Goal: Task Accomplishment & Management: Use online tool/utility

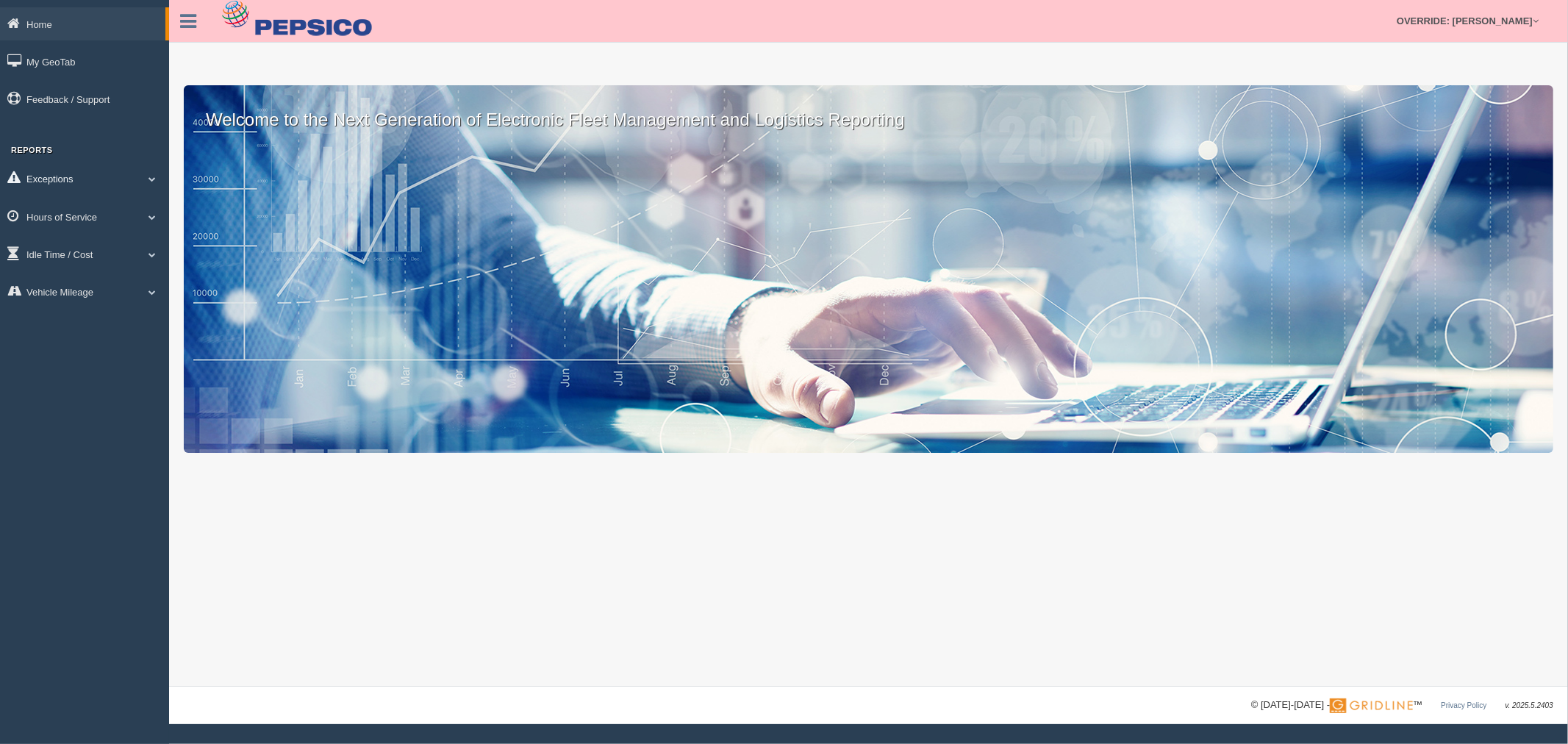
click at [91, 173] on link "Exceptions" at bounding box center [84, 178] width 169 height 33
click at [90, 179] on link "Exceptions" at bounding box center [82, 178] width 166 height 33
click at [84, 222] on link "Hours of Service" at bounding box center [84, 216] width 169 height 33
click at [96, 251] on link "HOS Explanation Reports" at bounding box center [96, 251] width 139 height 26
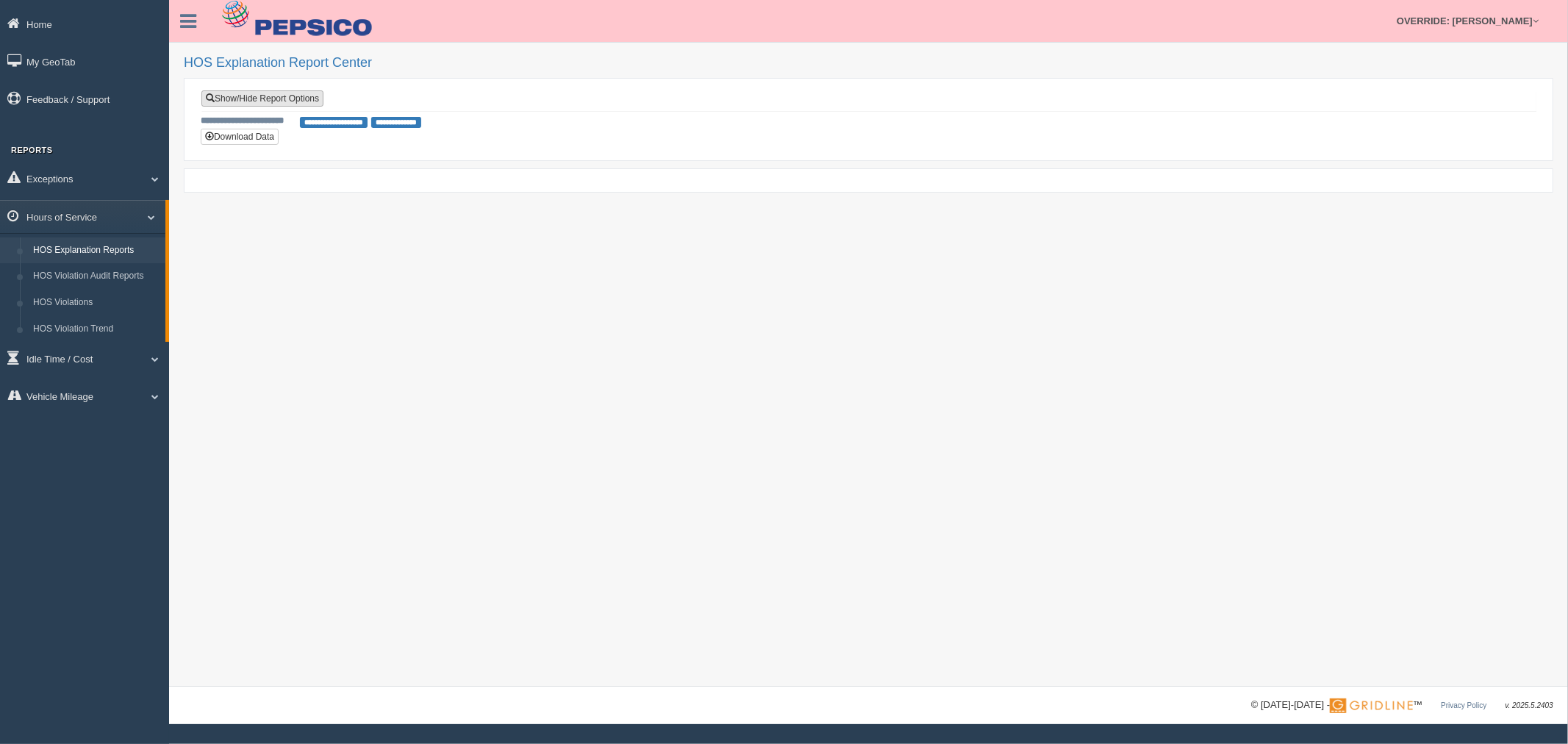
click at [292, 99] on link "Show/Hide Report Options" at bounding box center [262, 98] width 122 height 16
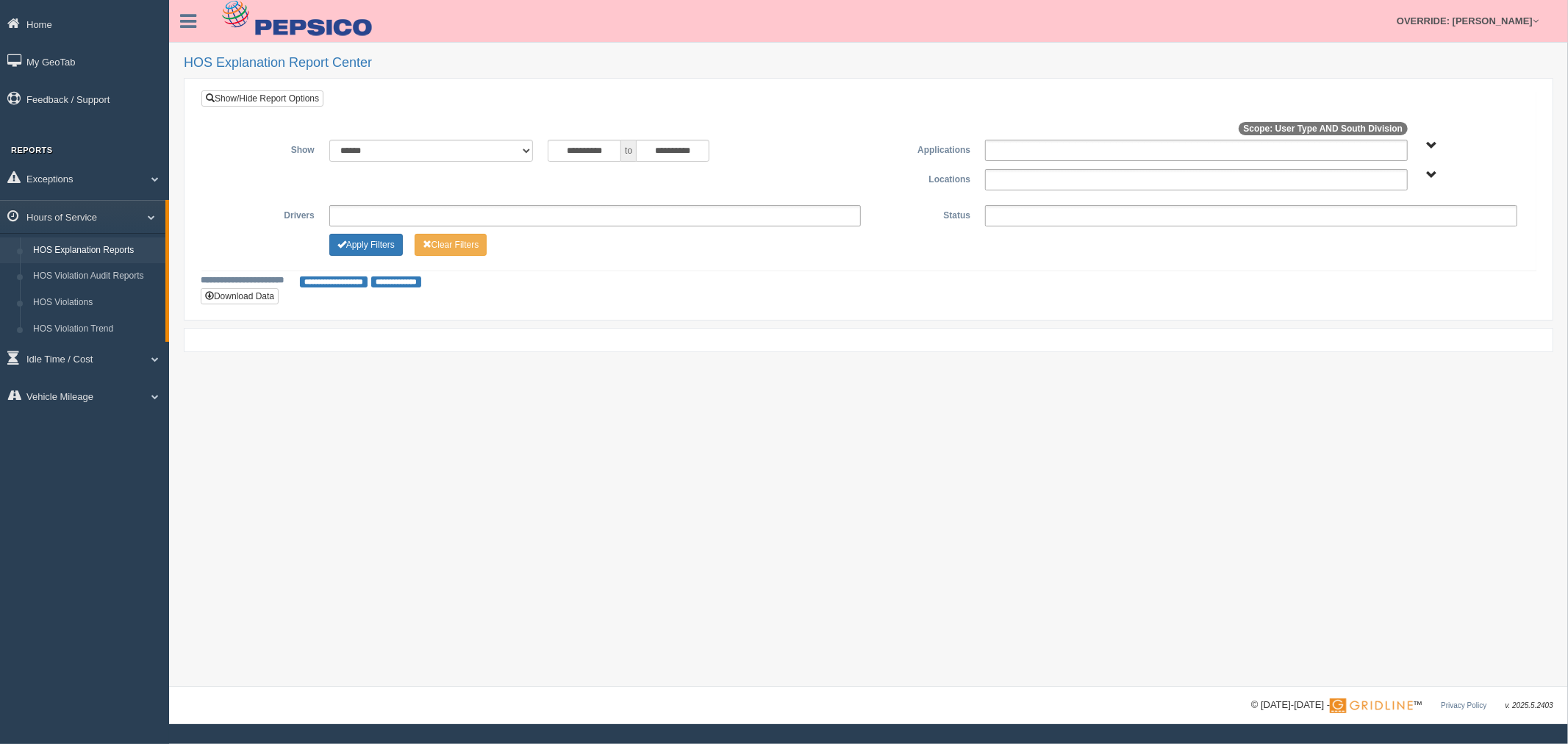
click at [1181, 160] on ul at bounding box center [1196, 150] width 423 height 22
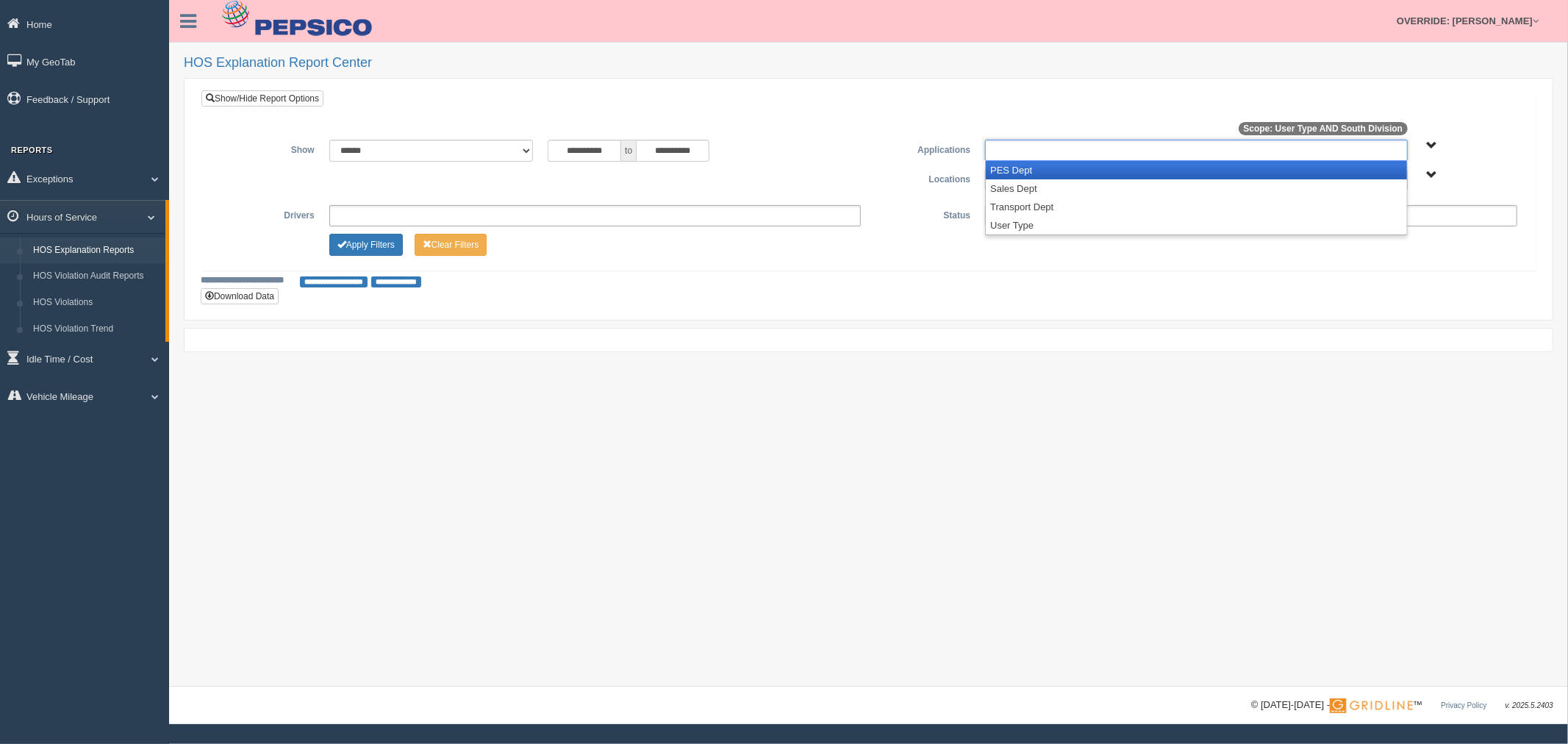
click at [1140, 173] on li "PES Dept" at bounding box center [1195, 169] width 421 height 18
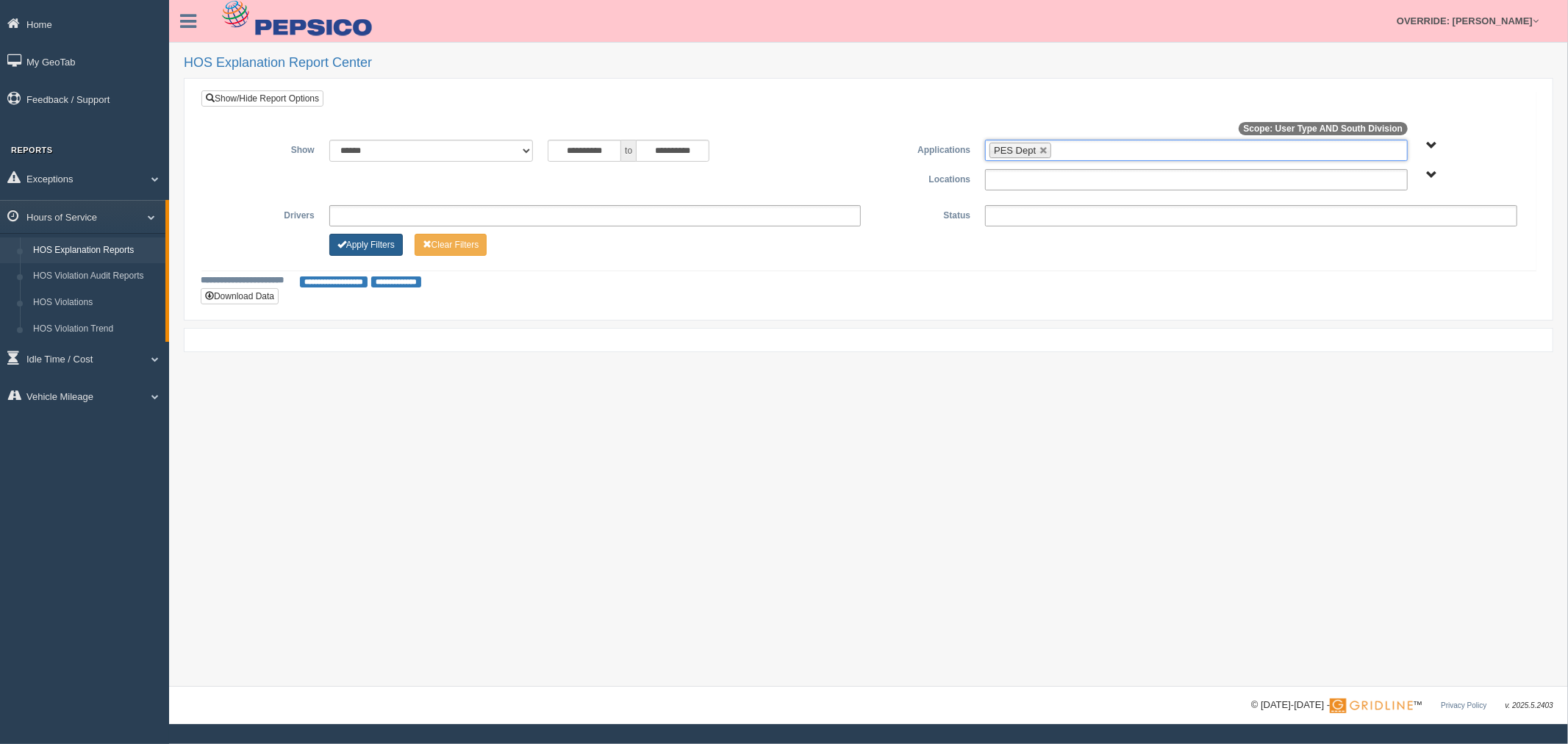
click at [388, 248] on button "Apply Filters" at bounding box center [366, 244] width 74 height 22
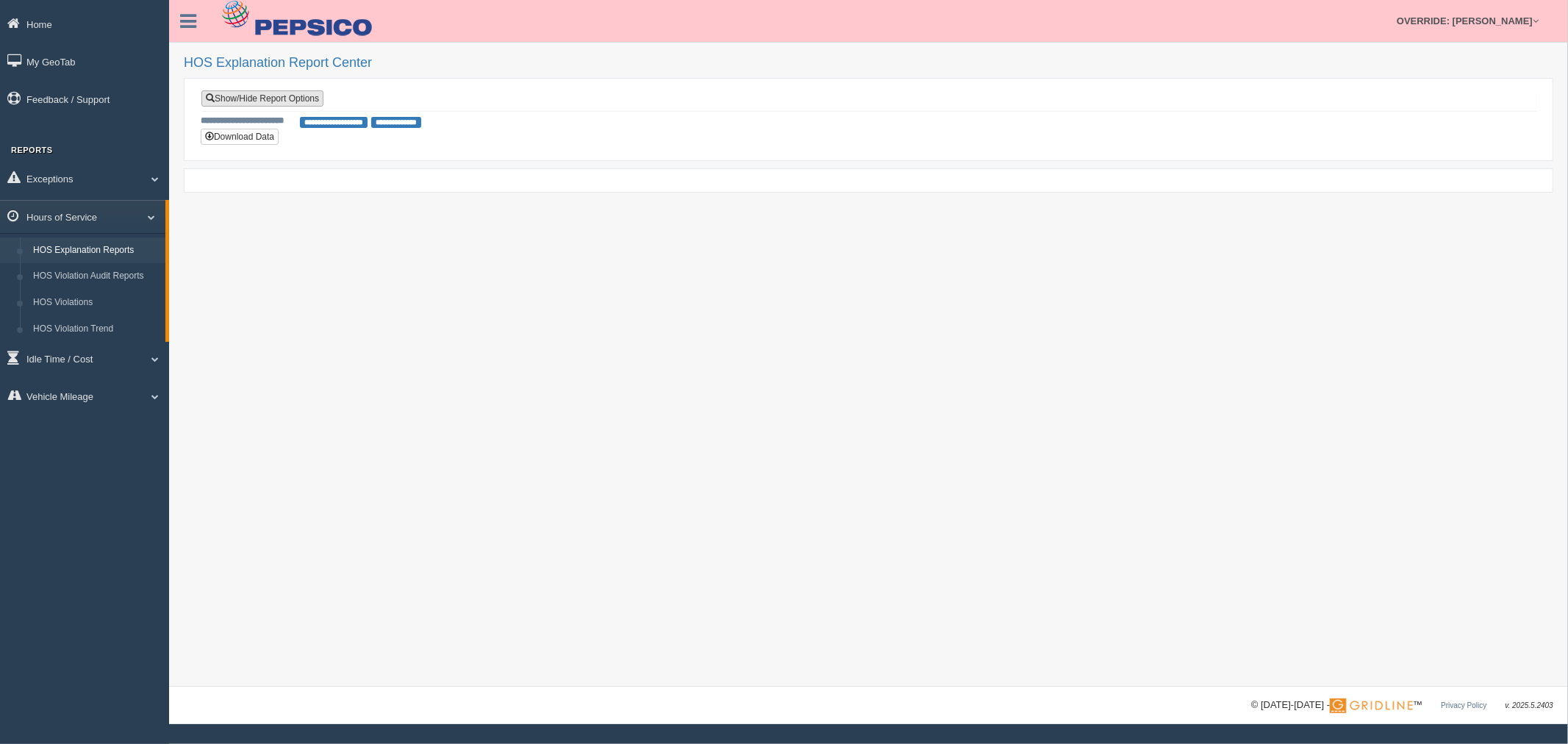
click at [292, 94] on link "Show/Hide Report Options" at bounding box center [262, 98] width 122 height 16
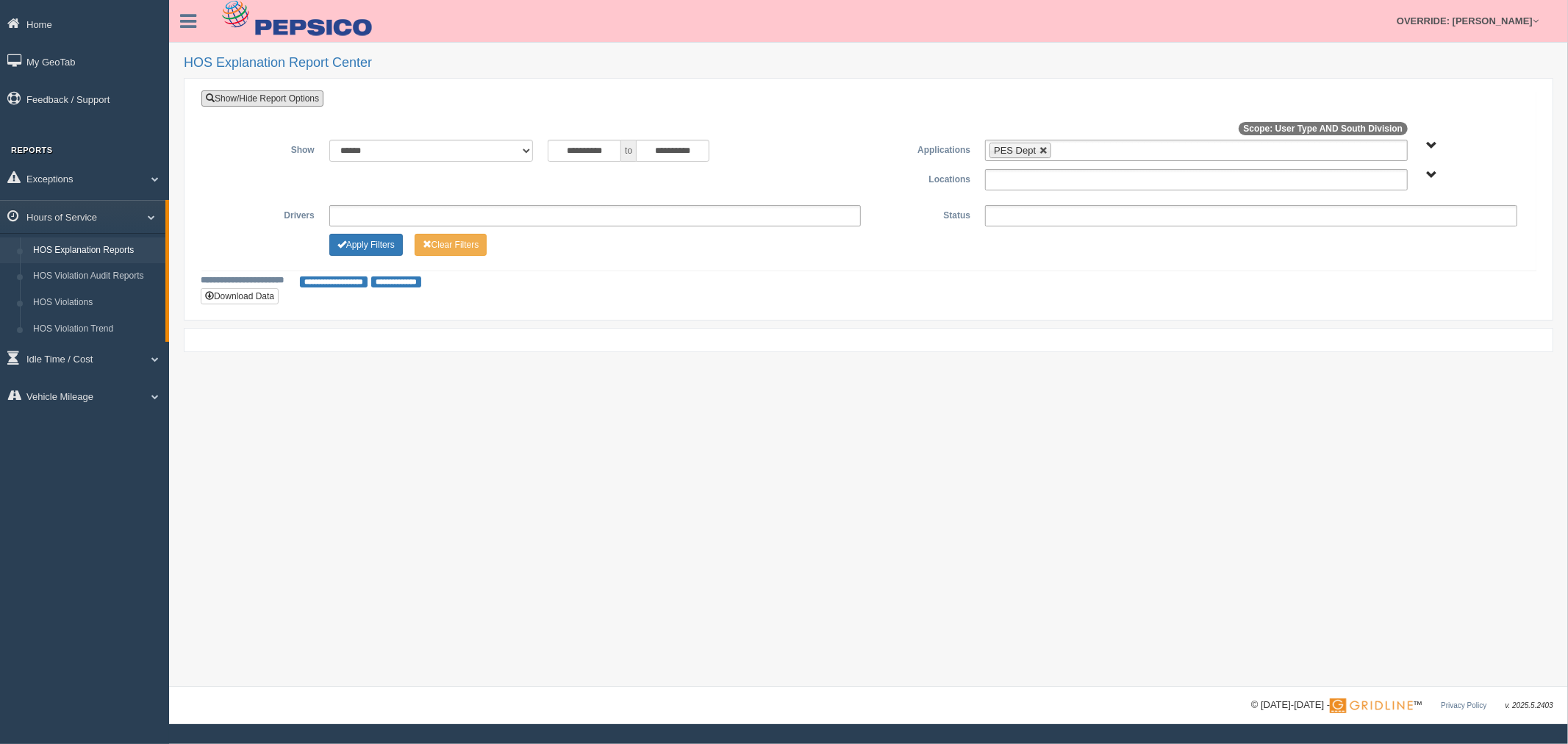
click at [1049, 147] on link at bounding box center [1043, 150] width 9 height 9
type input "**********"
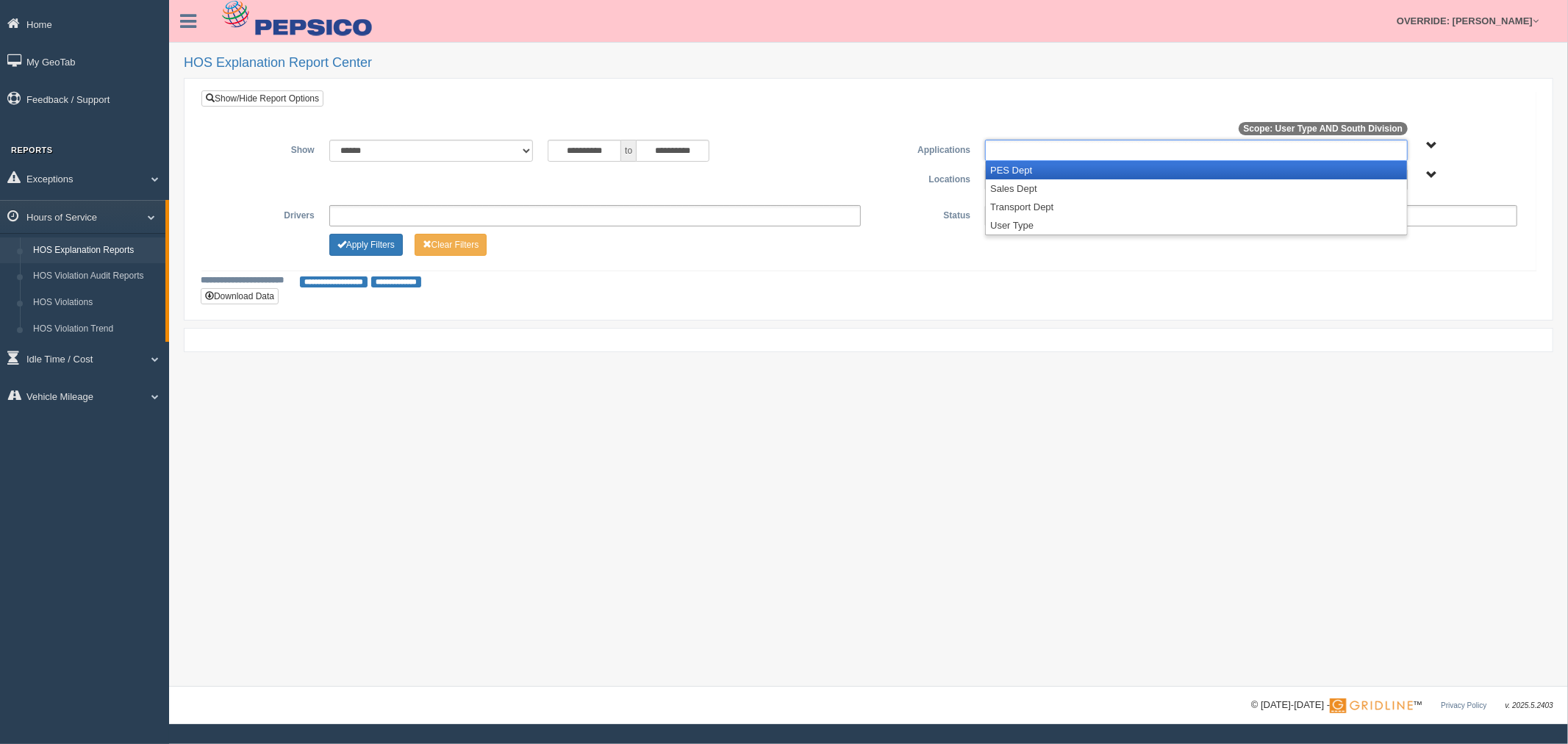
click at [1052, 147] on input "text" at bounding box center [1045, 149] width 112 height 18
type input "**********"
